Goal: Use online tool/utility: Utilize a website feature to perform a specific function

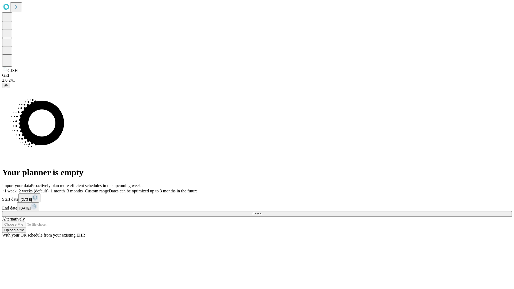
click at [261, 212] on span "Fetch" at bounding box center [256, 214] width 9 height 4
